Goal: Information Seeking & Learning: Get advice/opinions

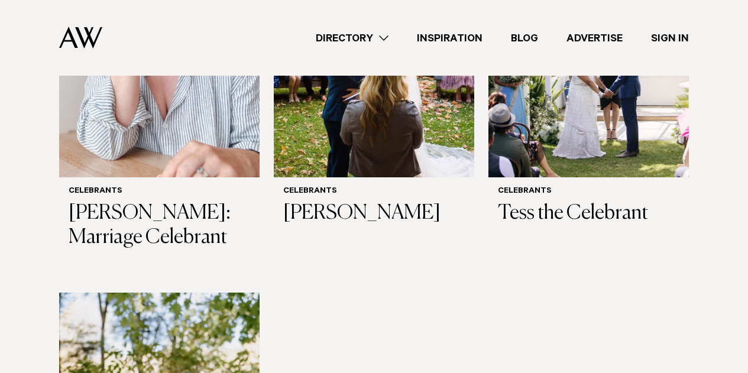
scroll to position [1372, 0]
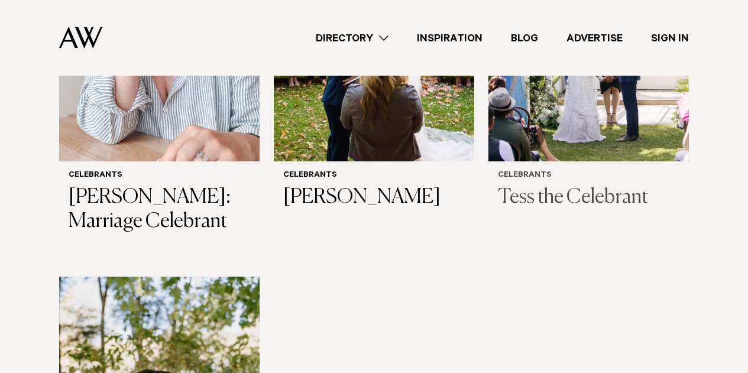
click at [542, 186] on h3 "Tess the Celebrant" at bounding box center [589, 198] width 182 height 24
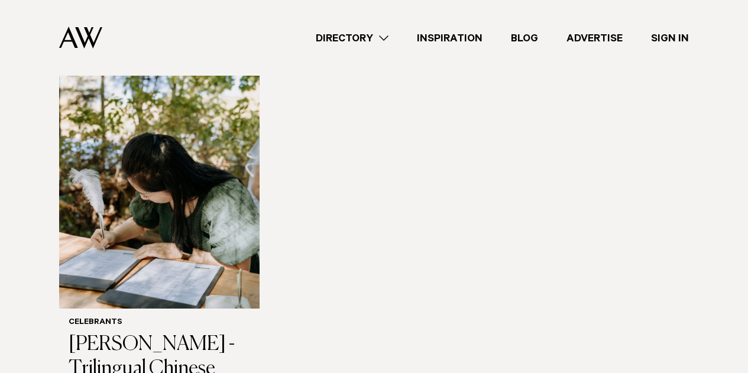
scroll to position [1632, 0]
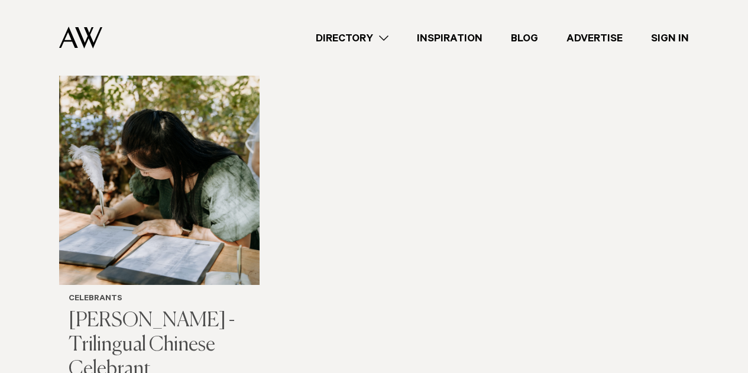
click at [126, 309] on h3 "[PERSON_NAME] - Trilingual Chinese Celebrant" at bounding box center [160, 345] width 182 height 72
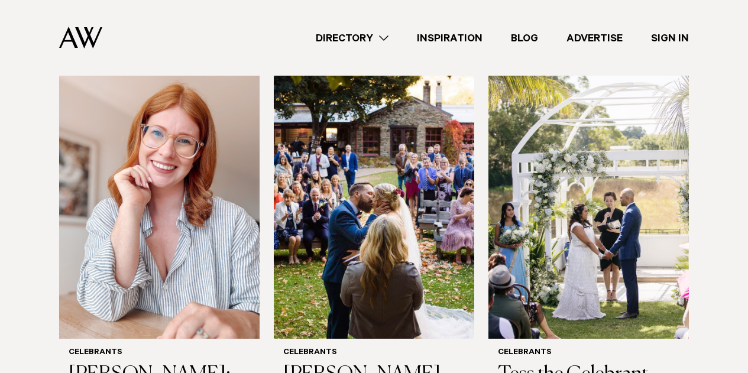
scroll to position [1159, 0]
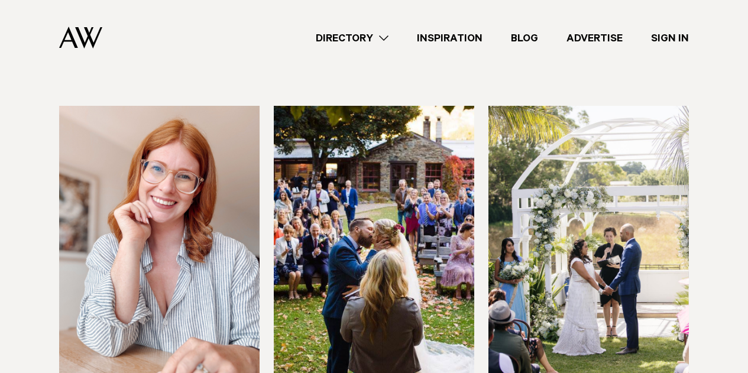
click at [548, 216] on img at bounding box center [588, 240] width 200 height 269
click at [363, 250] on img at bounding box center [374, 240] width 200 height 269
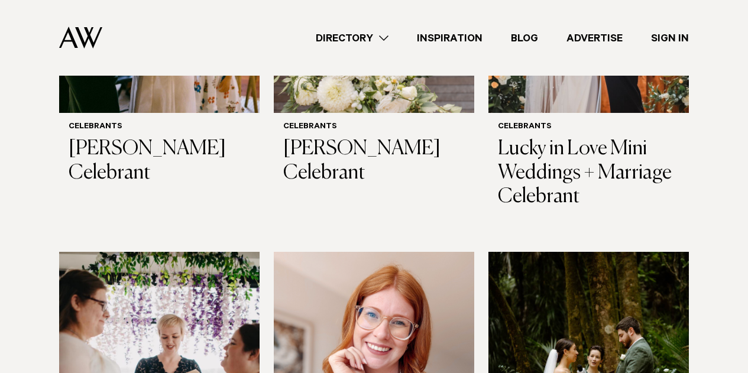
scroll to position [979, 0]
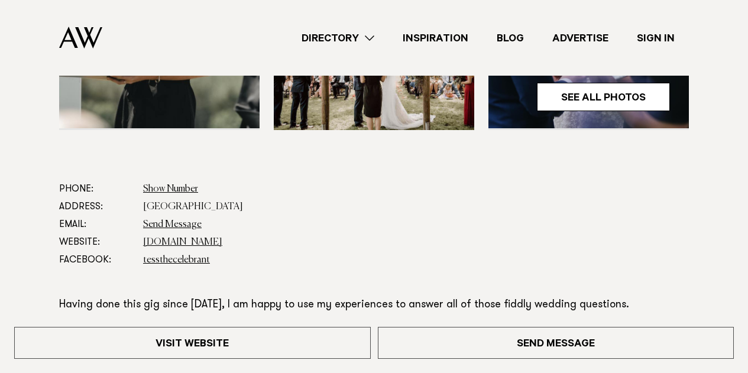
scroll to position [473, 0]
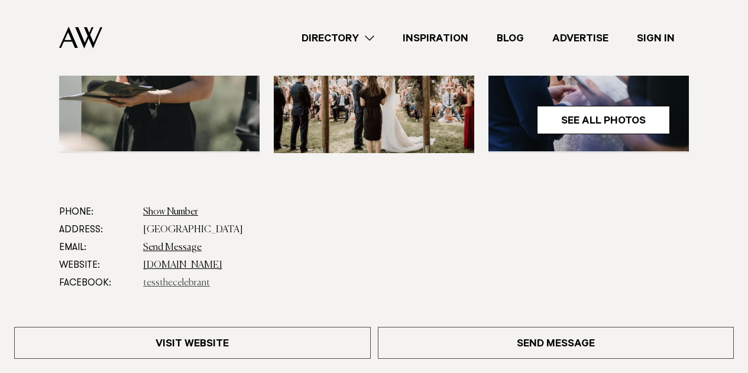
click at [194, 284] on link "tessthecelebrant" at bounding box center [176, 282] width 67 height 9
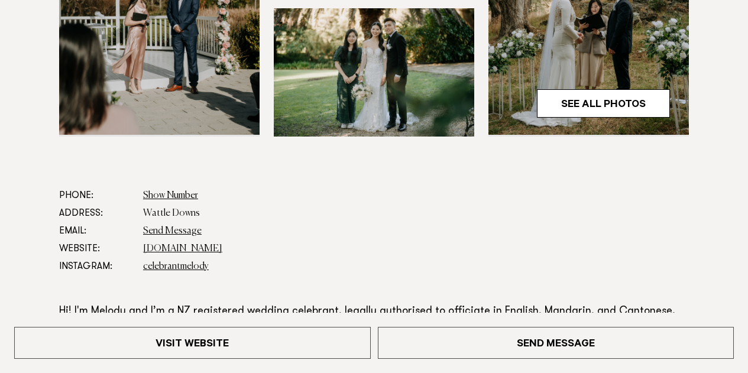
scroll to position [662, 0]
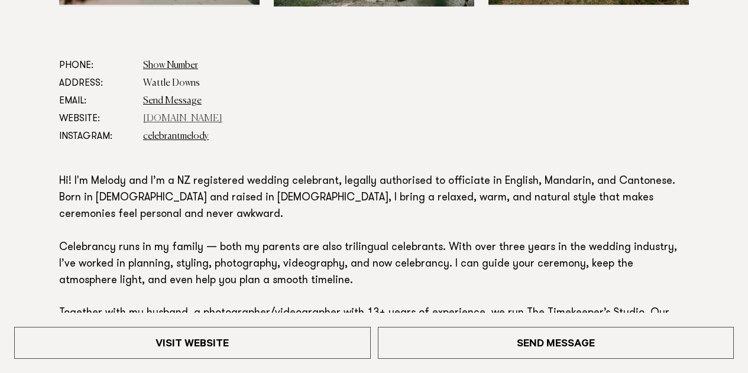
click at [169, 115] on link "timekeepers.co.nz" at bounding box center [182, 118] width 79 height 9
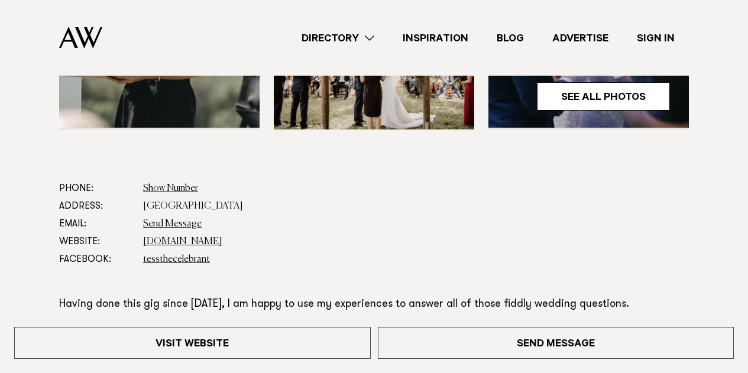
scroll to position [497, 0]
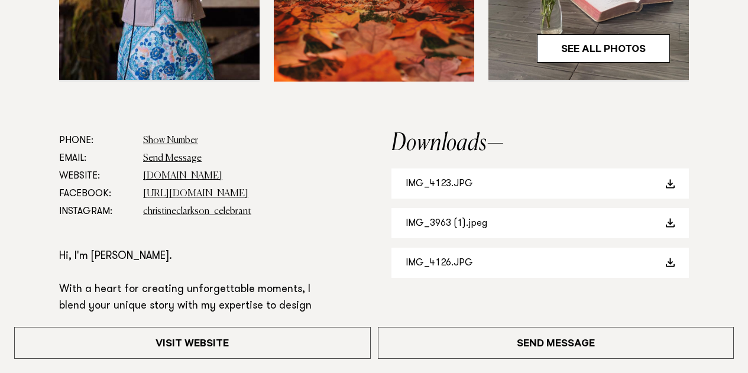
scroll to position [568, 0]
